Goal: Transaction & Acquisition: Purchase product/service

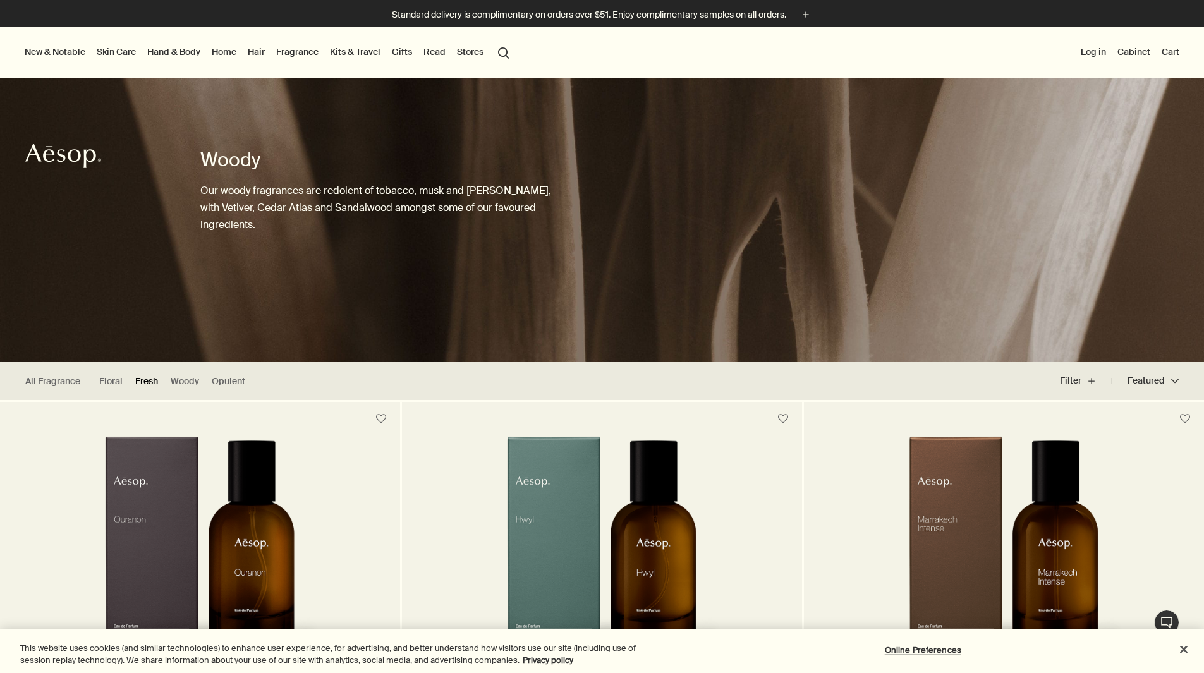
click at [150, 377] on link "Fresh" at bounding box center [146, 381] width 23 height 12
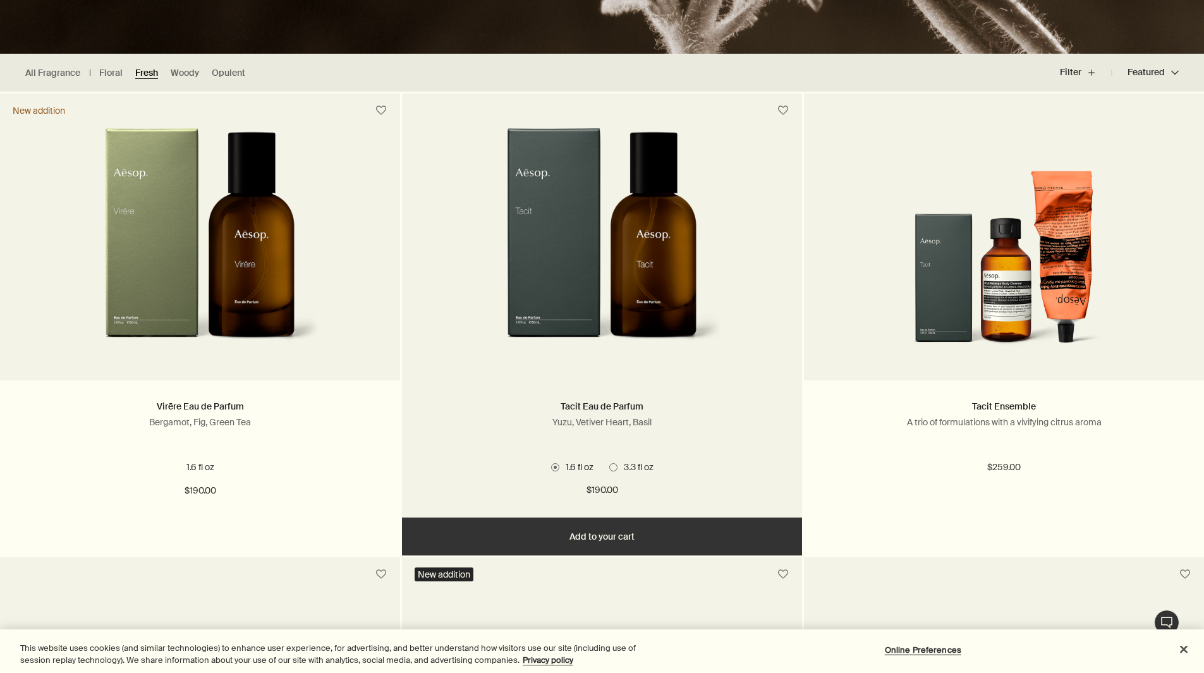
scroll to position [316, 0]
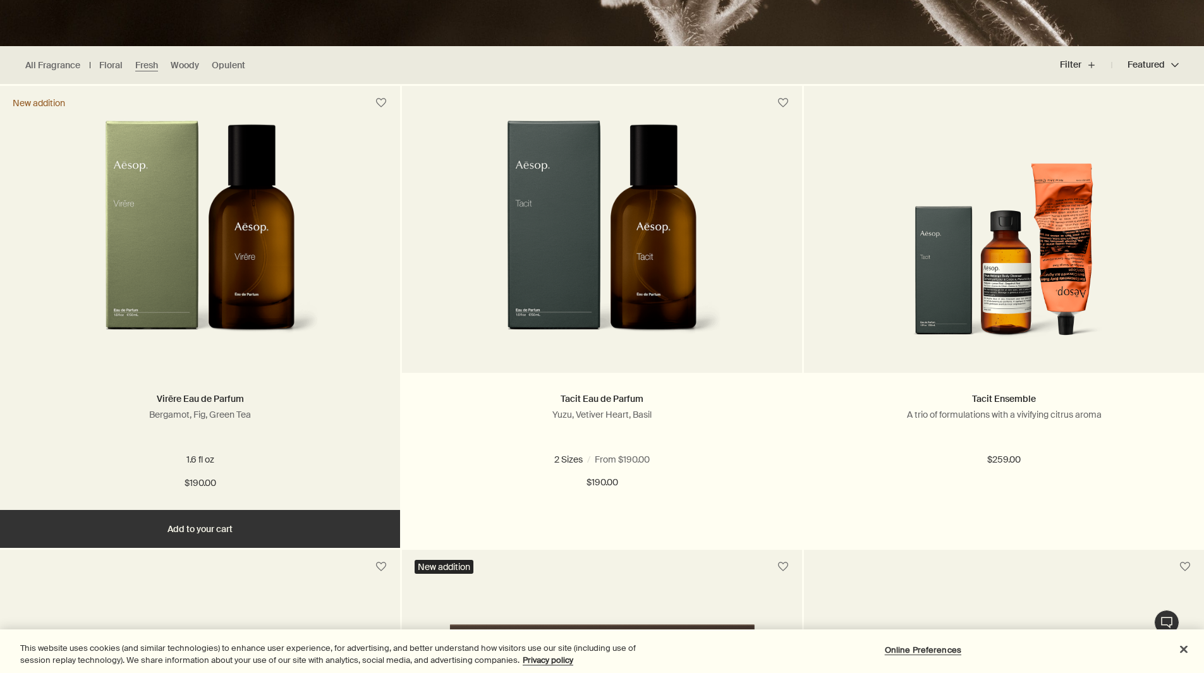
click at [215, 304] on img at bounding box center [200, 237] width 240 height 234
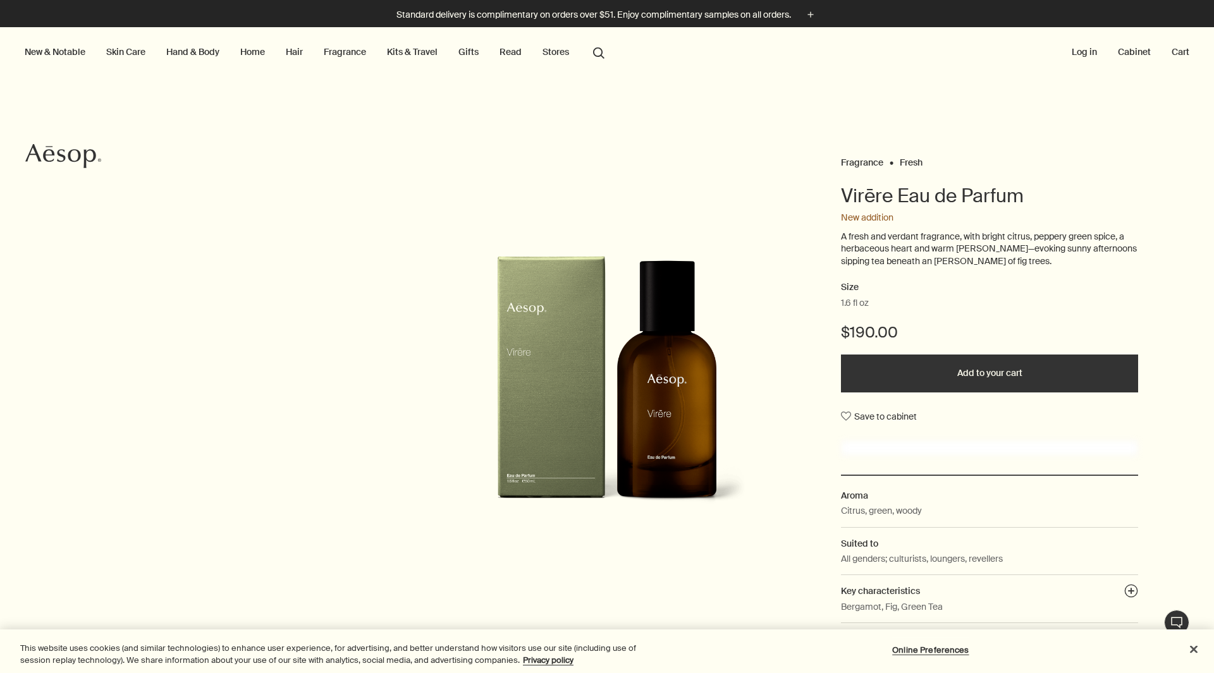
click at [546, 456] on img at bounding box center [607, 391] width 278 height 272
click at [539, 472] on img at bounding box center [607, 391] width 278 height 272
